Goal: Find contact information: Obtain details needed to contact an individual or organization

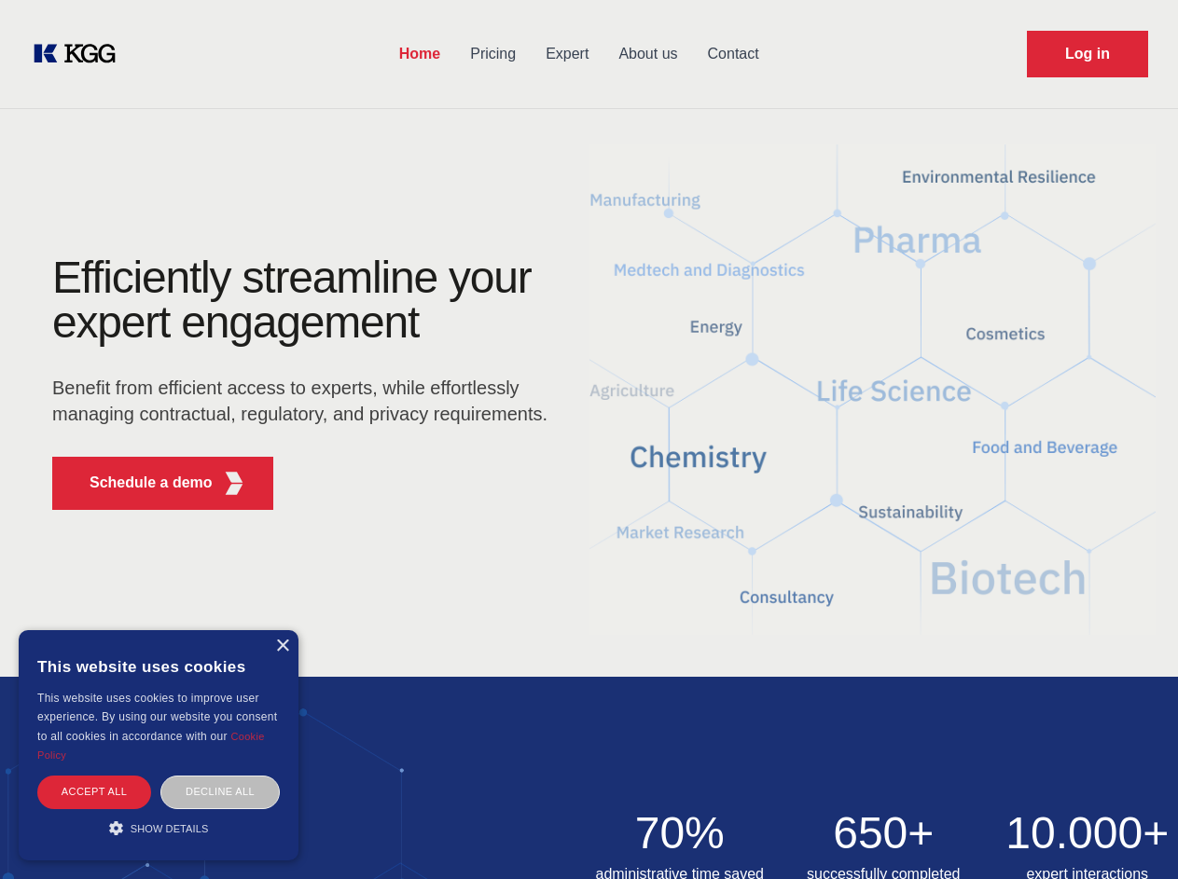
click at [588, 439] on div "Efficiently streamline your expert engagement Benefit from efficient access to …" at bounding box center [305, 390] width 567 height 269
click at [140, 483] on p "Schedule a demo" at bounding box center [151, 483] width 123 height 22
click at [282, 646] on div "× This website uses cookies This website uses cookies to improve user experienc…" at bounding box center [159, 745] width 280 height 230
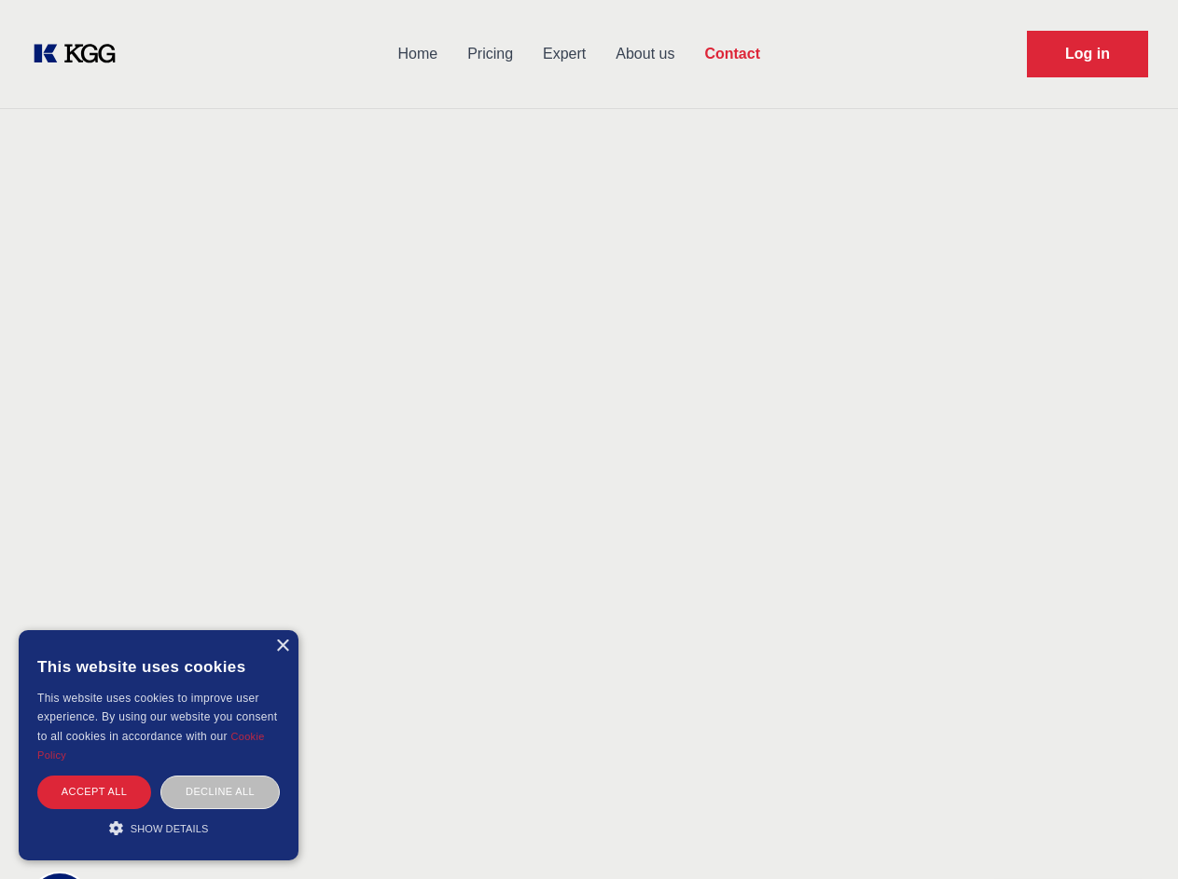
click at [94, 792] on div "Accept all" at bounding box center [94, 792] width 114 height 33
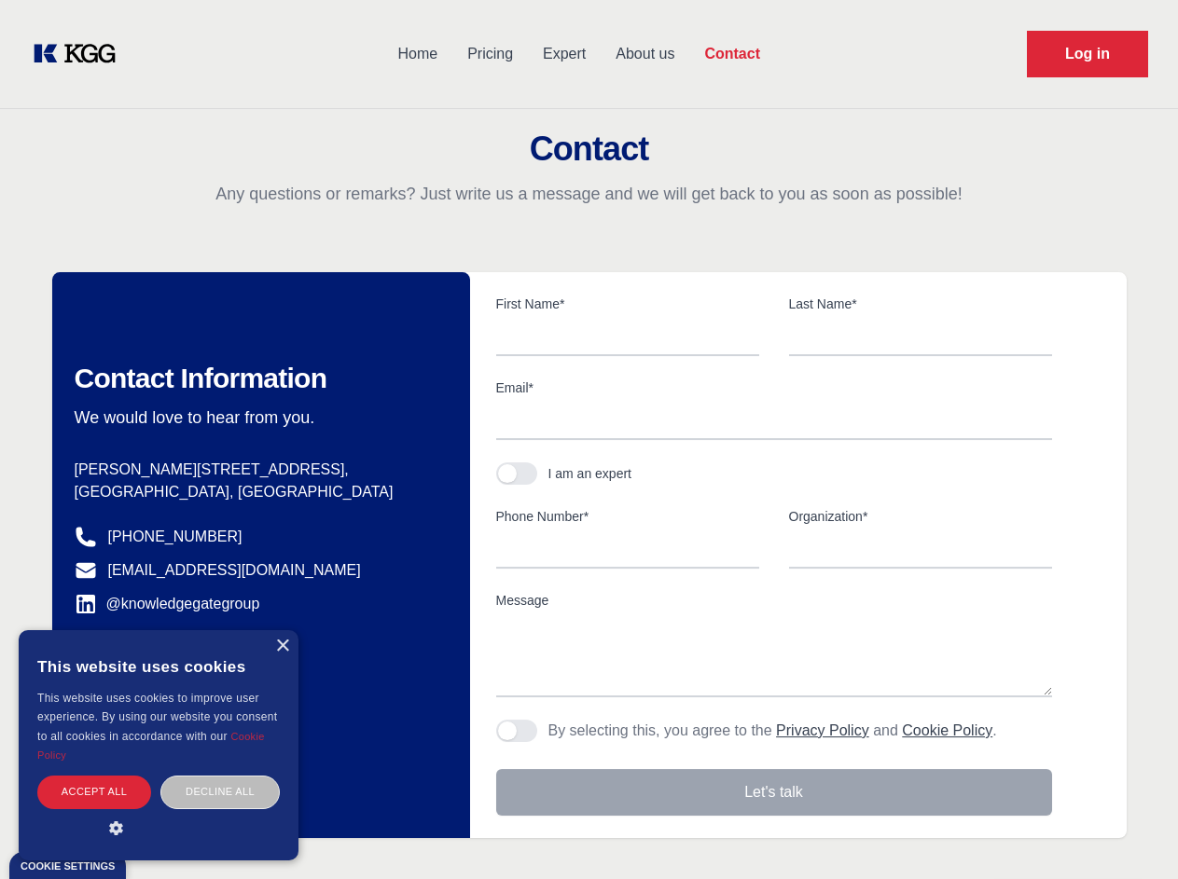
click at [220, 792] on div "Contact Information We would love to hear from you. Postal address [PERSON_NAME…" at bounding box center [261, 555] width 418 height 566
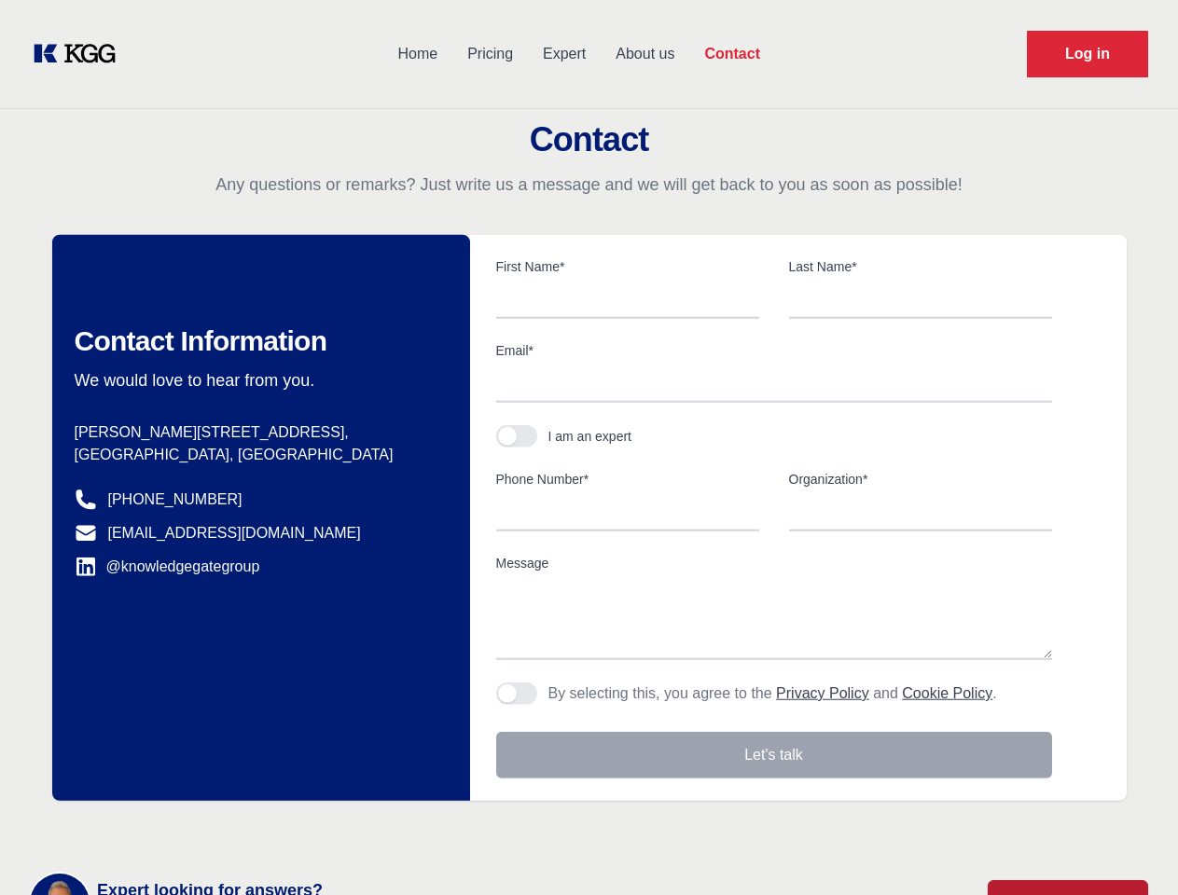
click at [159, 828] on main "Contact Any questions or remarks? Just write us a message and we will get back …" at bounding box center [589, 485] width 1178 height 971
